Goal: Navigation & Orientation: Find specific page/section

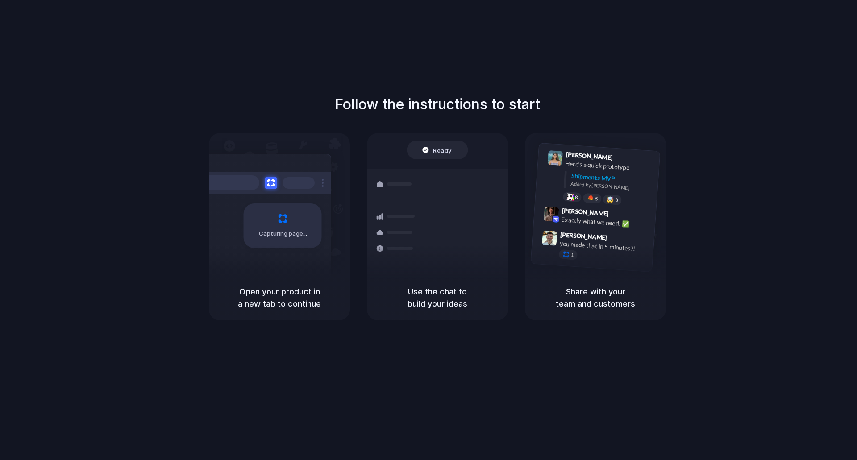
click at [122, 63] on div "Follow the instructions to start Capturing page Open your product in a new tab …" at bounding box center [437, 239] width 875 height 478
click at [678, 63] on div "Follow the instructions to start Capturing page Open your product in a new tab …" at bounding box center [437, 239] width 875 height 478
click at [429, 230] on div at bounding box center [429, 230] width 0 height 0
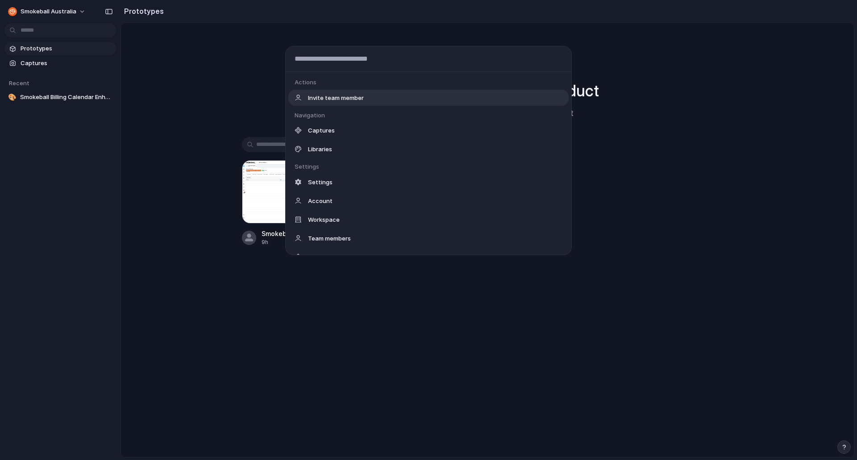
click at [75, 30] on body "Smokeball Australia Prototypes Captures Recent 🎨 Smokeball Billing Calendar Enh…" at bounding box center [428, 230] width 857 height 460
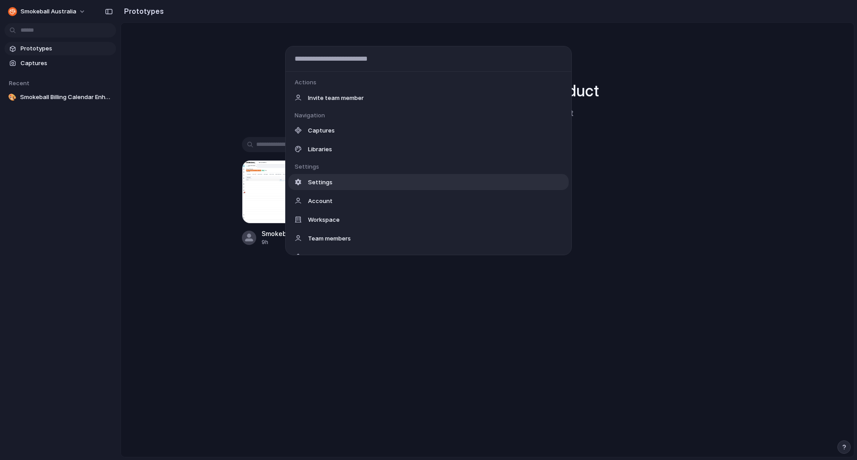
click at [169, 181] on div "Actions Invite team member Navigation Captures Libraries Settings Settings Acco…" at bounding box center [428, 230] width 857 height 460
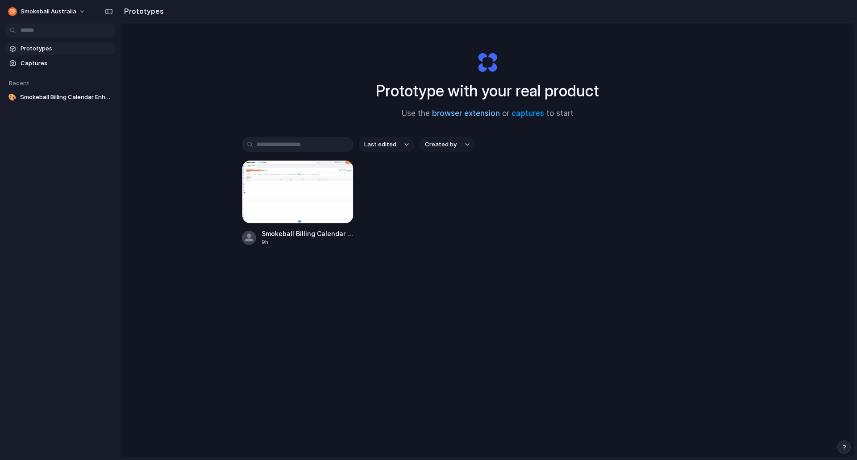
click at [460, 111] on link "browser extension" at bounding box center [466, 113] width 68 height 9
click at [532, 117] on link "captures" at bounding box center [528, 113] width 33 height 9
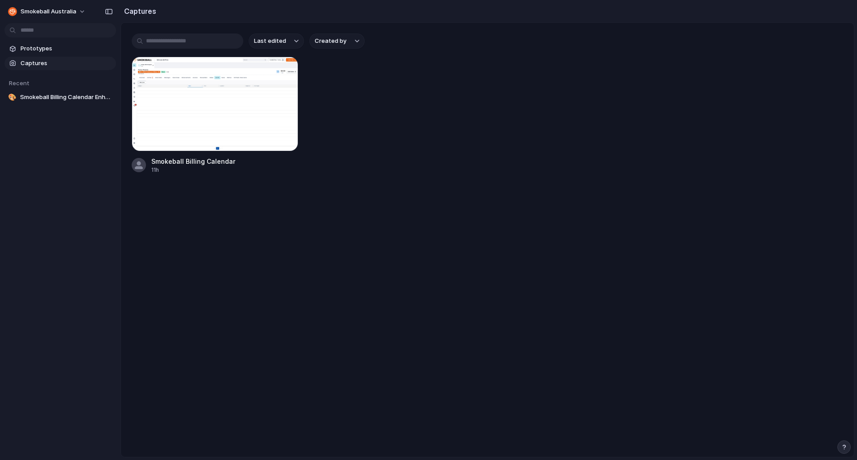
click at [61, 138] on div "Open in new tab Copy link" at bounding box center [428, 230] width 857 height 460
